Goal: Find specific page/section: Find specific page/section

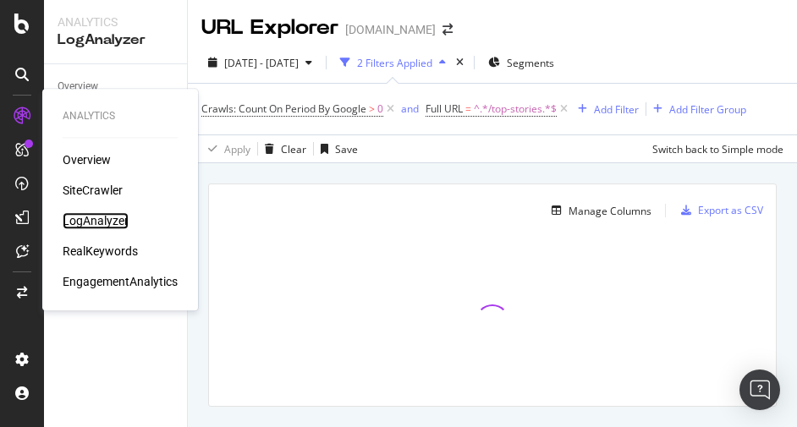
click at [115, 222] on div "LogAnalyzer" at bounding box center [96, 220] width 66 height 17
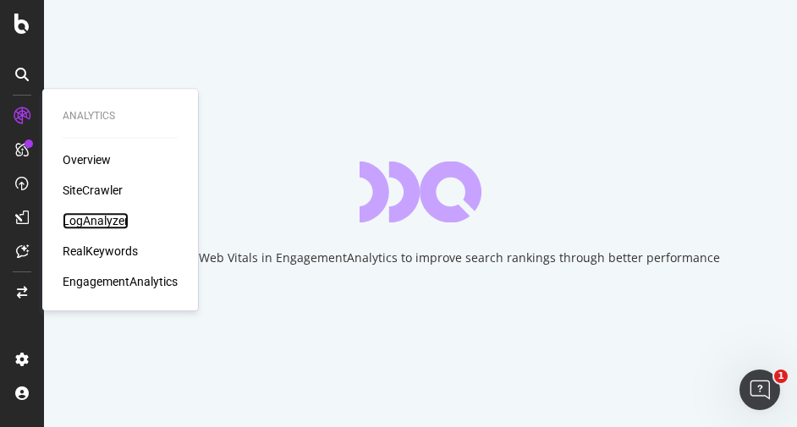
click at [91, 222] on div "LogAnalyzer" at bounding box center [96, 220] width 66 height 17
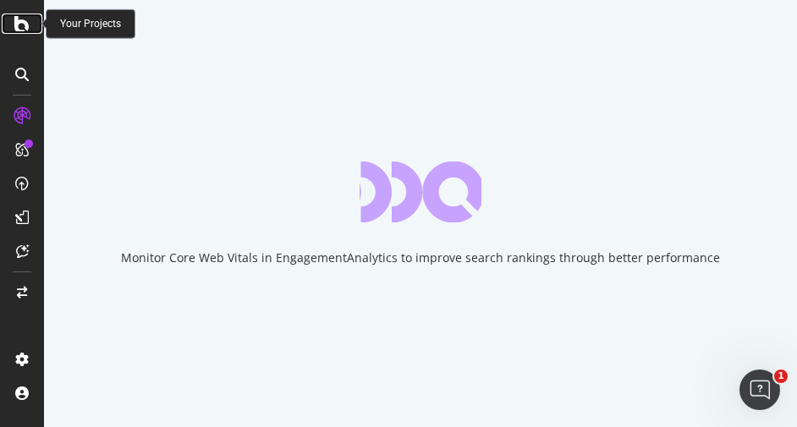
click at [26, 30] on icon at bounding box center [21, 24] width 15 height 20
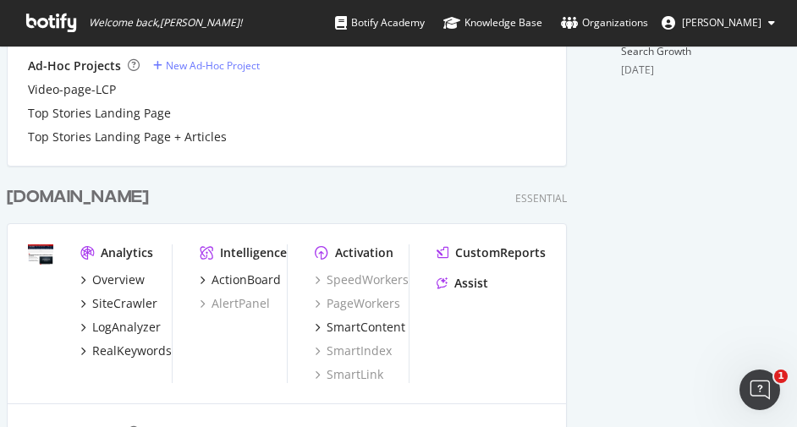
scroll to position [677, 0]
click at [71, 184] on div "[DOMAIN_NAME] Essential Analytics Overview SiteCrawler LogAnalyzer RealKeywords…" at bounding box center [293, 362] width 573 height 397
click at [81, 199] on div "[DOMAIN_NAME]" at bounding box center [78, 196] width 142 height 25
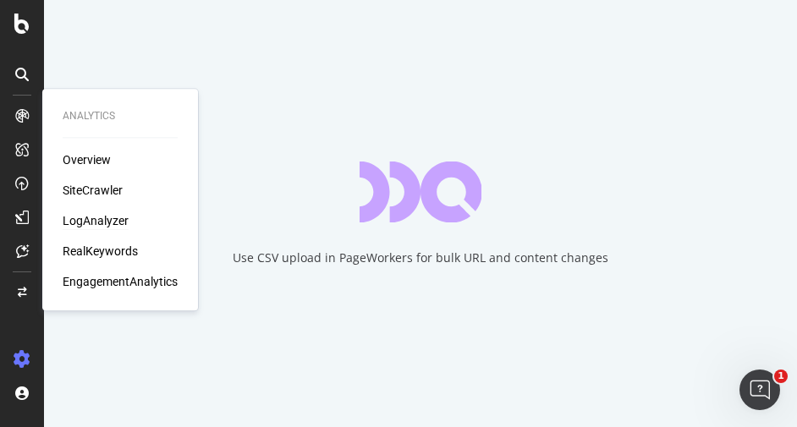
click at [105, 225] on div "LogAnalyzer" at bounding box center [96, 220] width 66 height 17
